Goal: Transaction & Acquisition: Download file/media

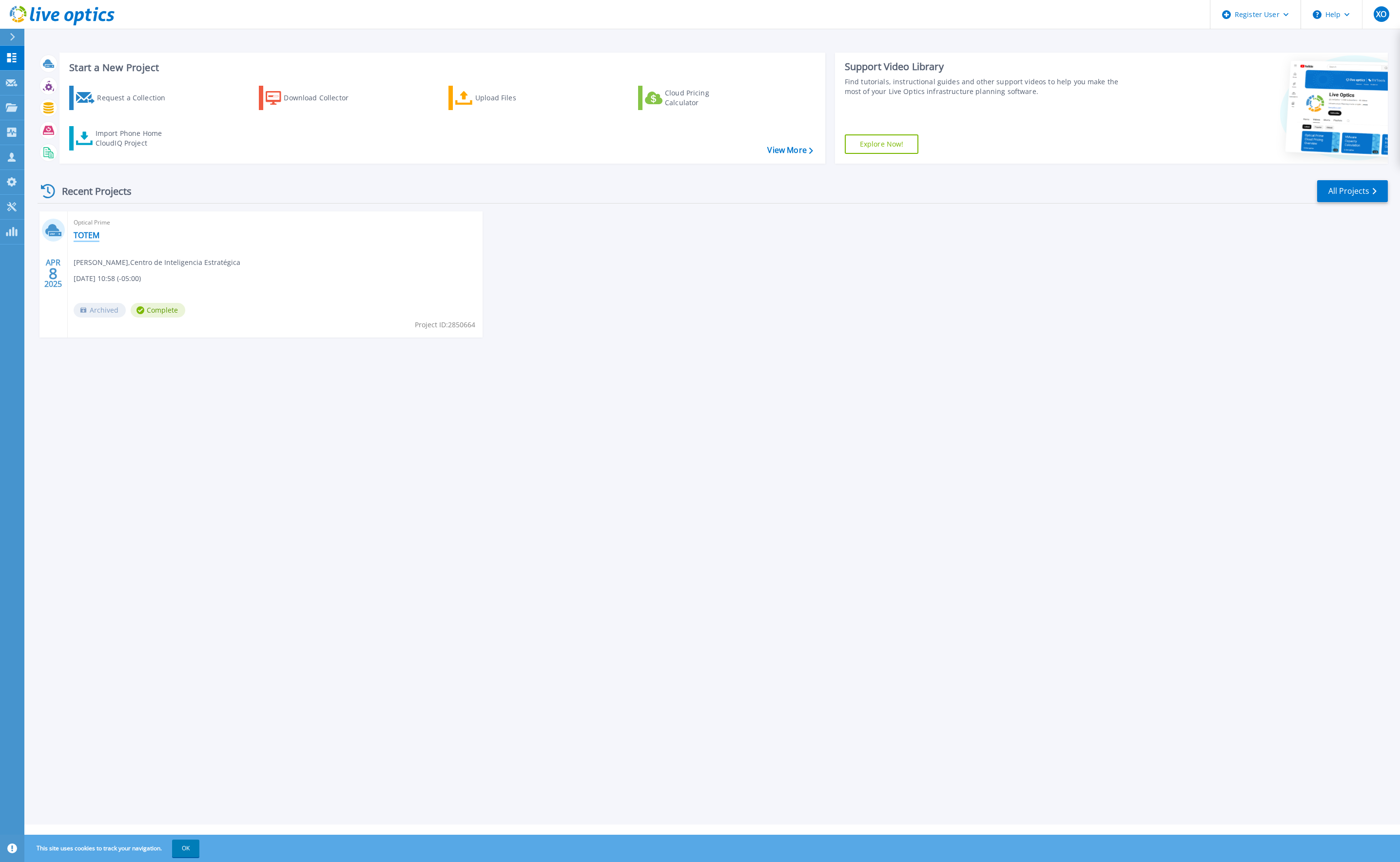
click at [90, 239] on link "TOTEM" at bounding box center [86, 235] width 26 height 10
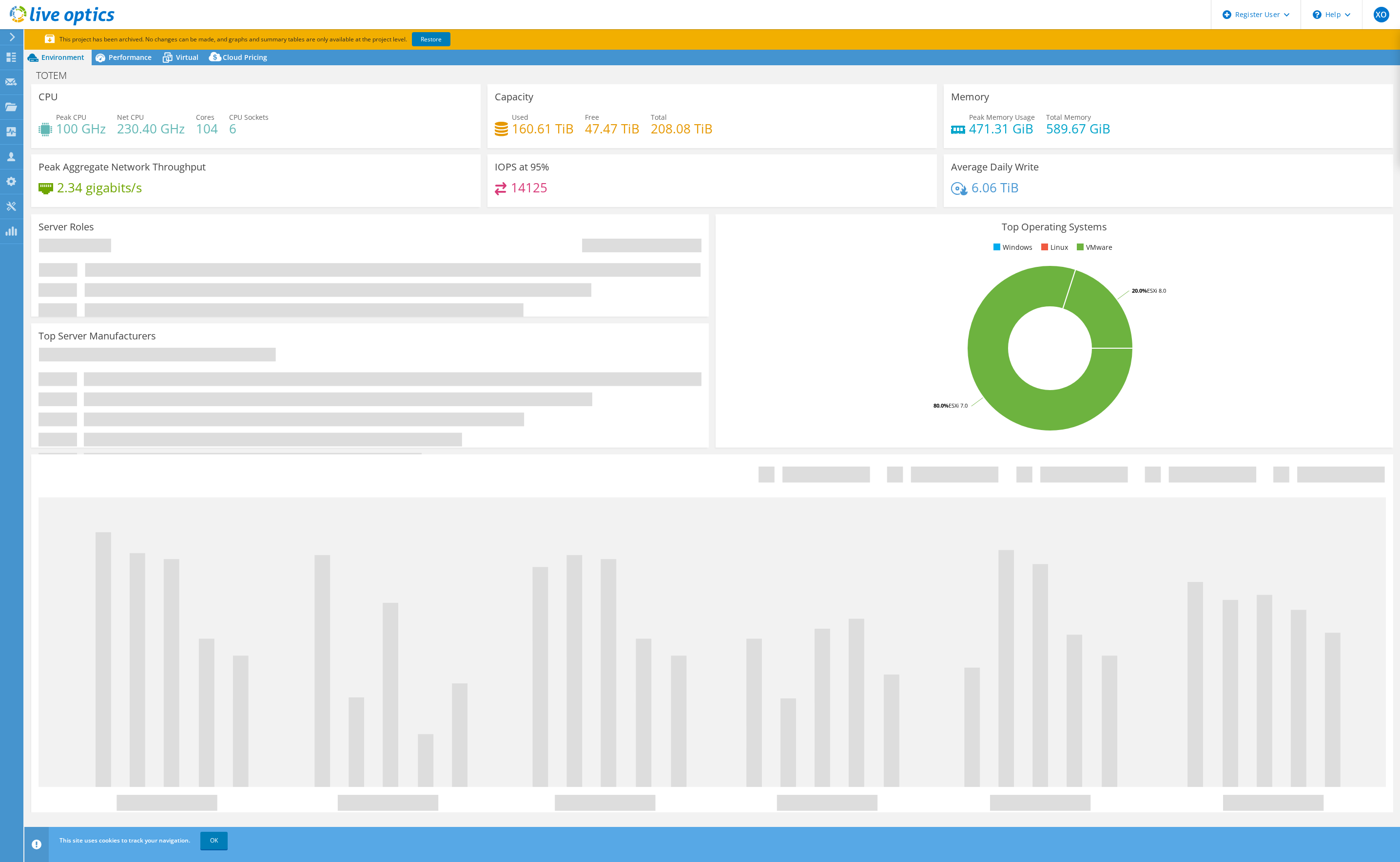
select select "USD"
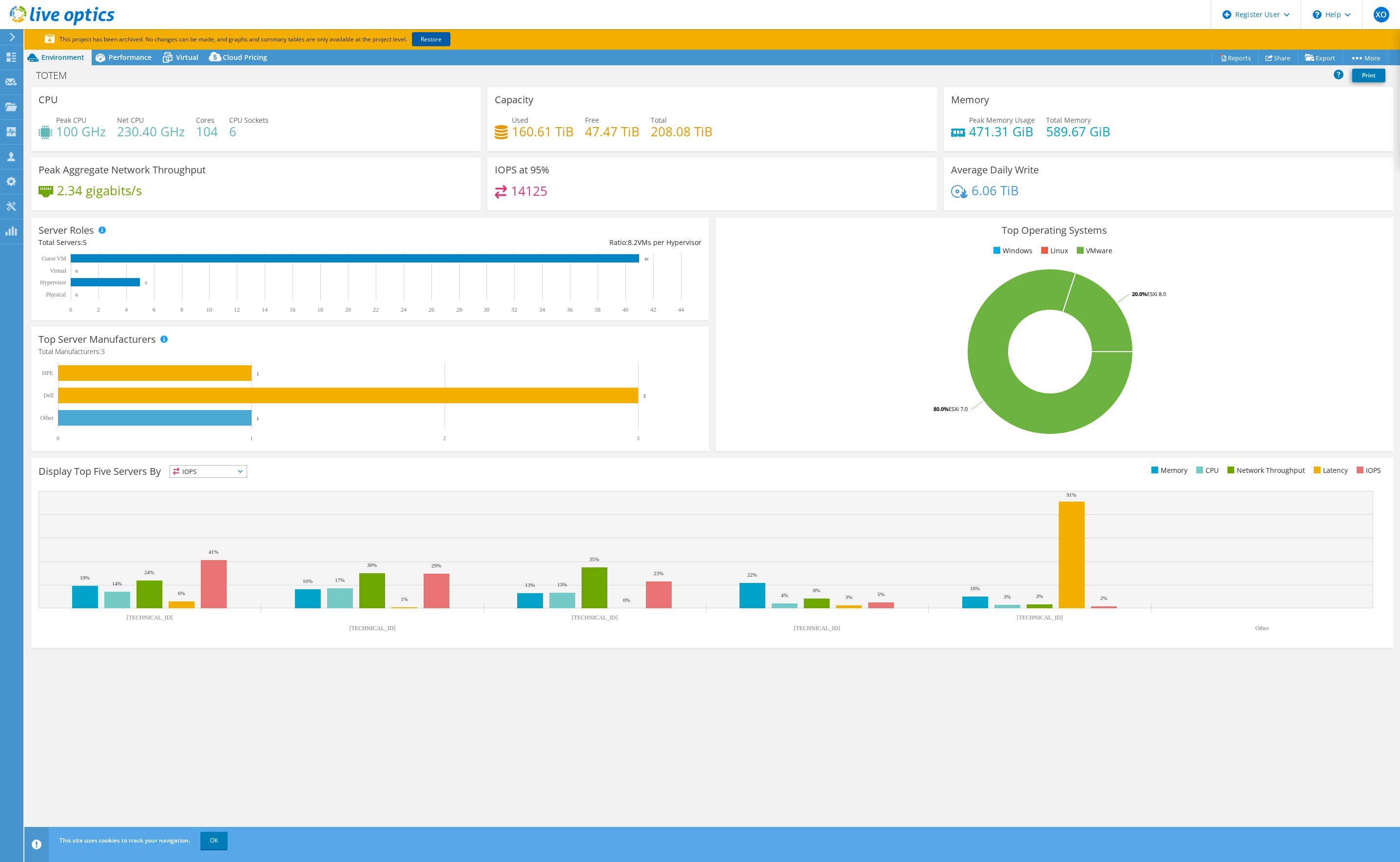
click at [447, 37] on link "Restore" at bounding box center [430, 39] width 38 height 14
click at [33, 135] on div "Collectors" at bounding box center [49, 132] width 53 height 24
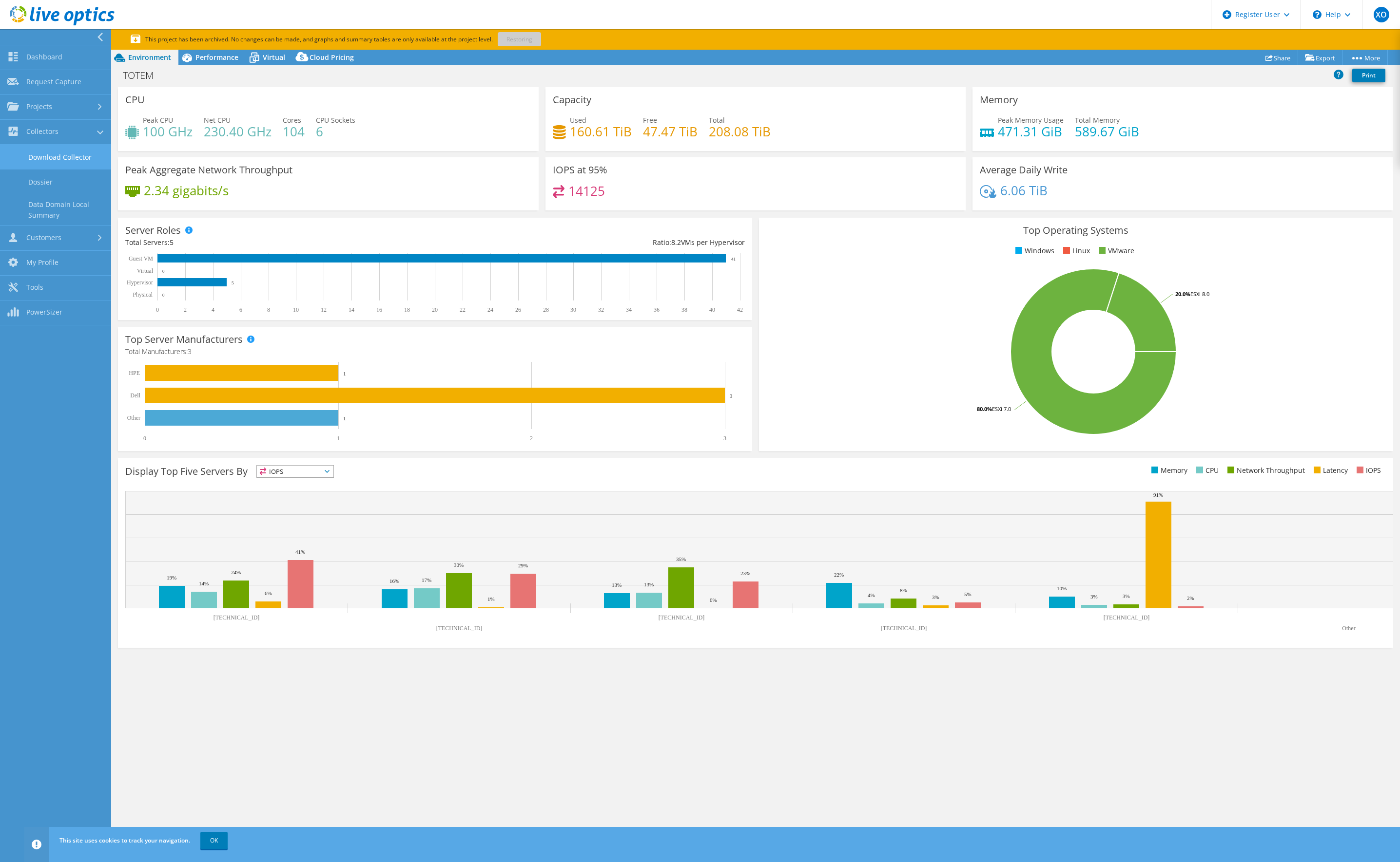
click at [63, 154] on link "Download Collector" at bounding box center [55, 157] width 111 height 25
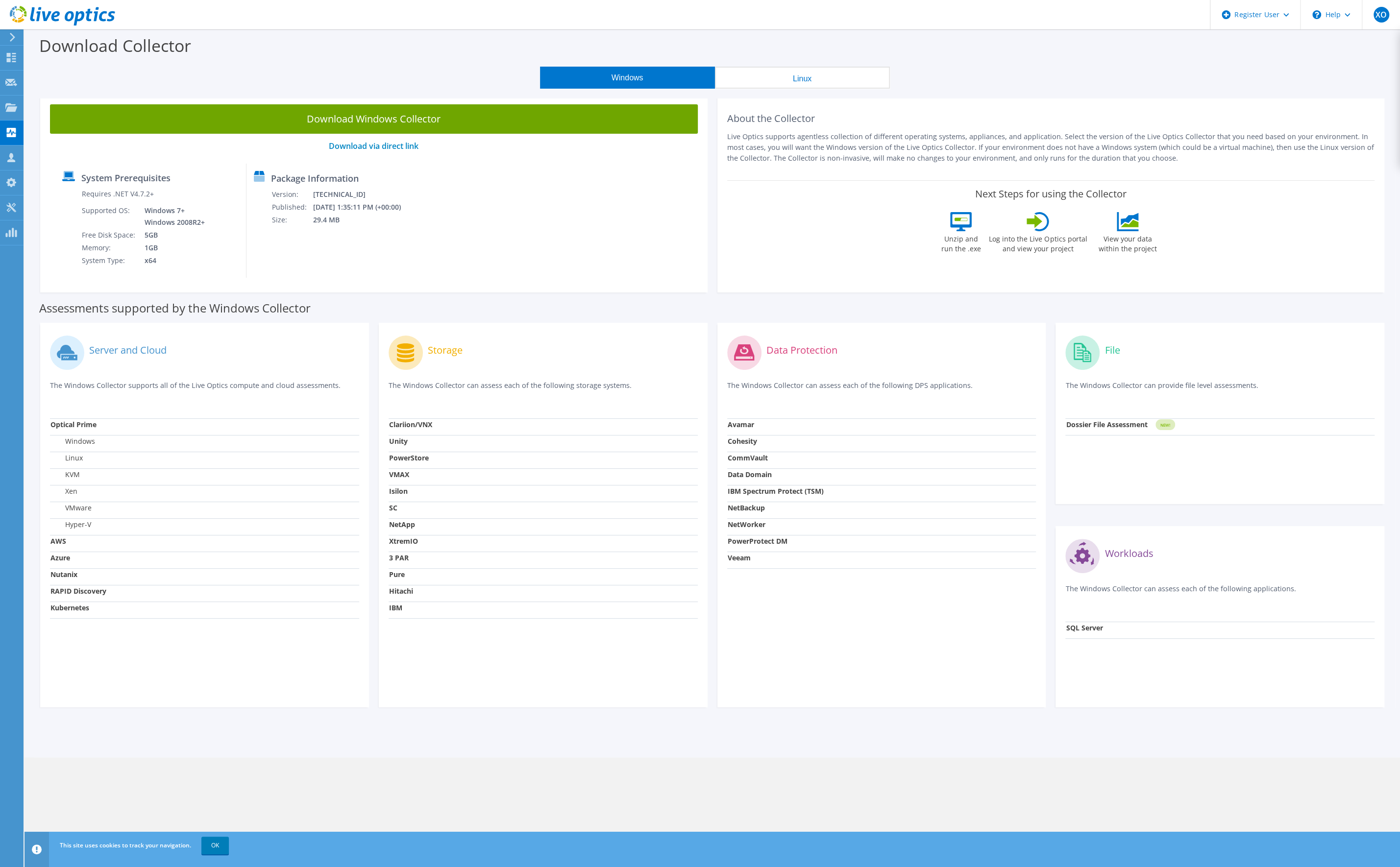
click at [787, 79] on button "Linux" at bounding box center [802, 77] width 175 height 22
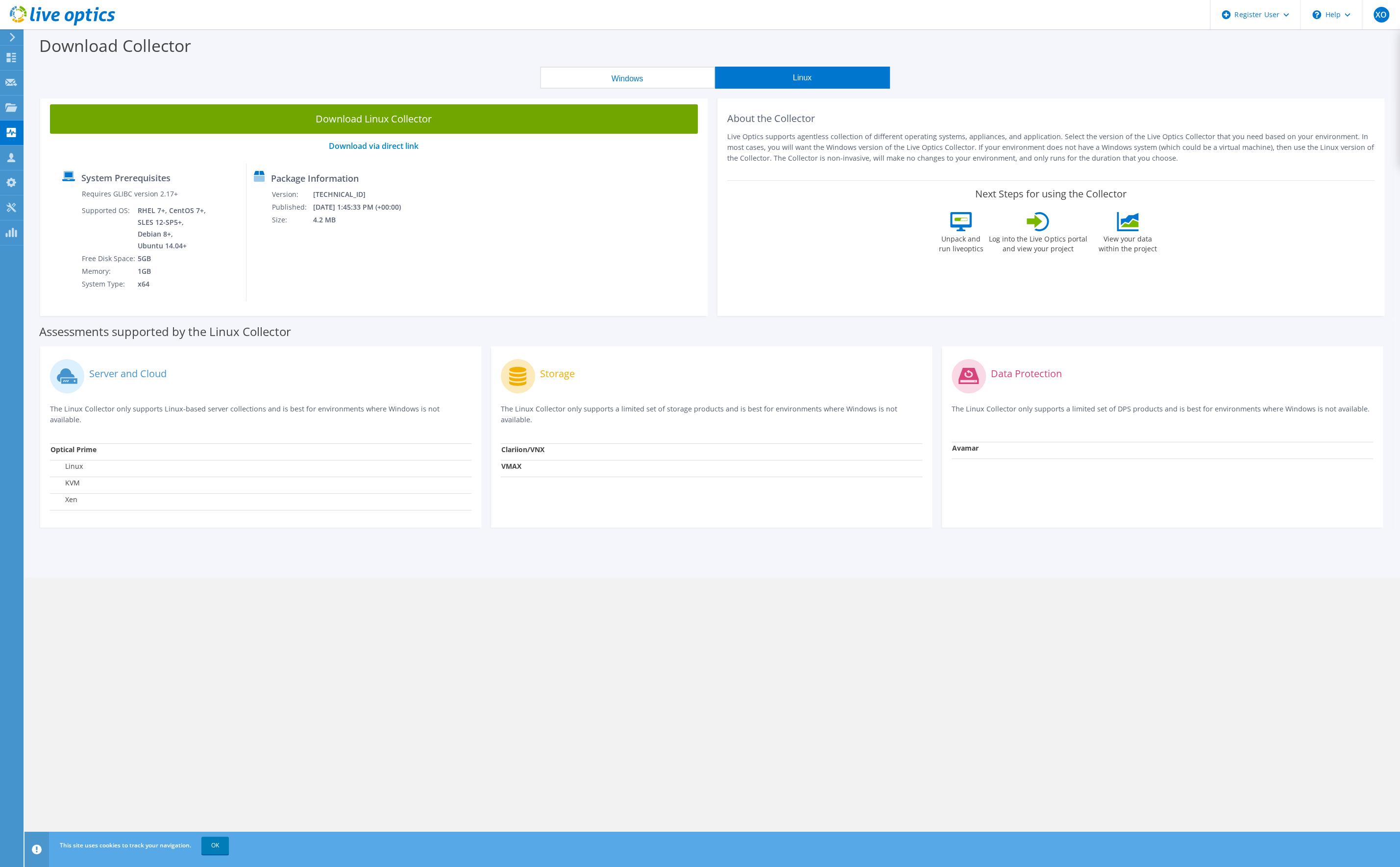
click at [673, 76] on button "Windows" at bounding box center [627, 77] width 175 height 22
